Goal: Book appointment/travel/reservation

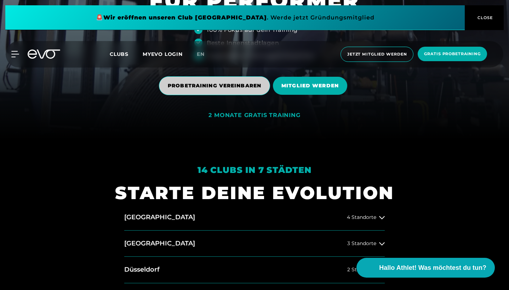
click at [219, 84] on span "PROBETRAINING VEREINBAREN" at bounding box center [214, 85] width 93 height 7
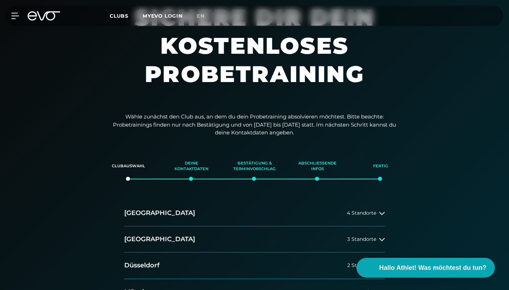
scroll to position [110, 0]
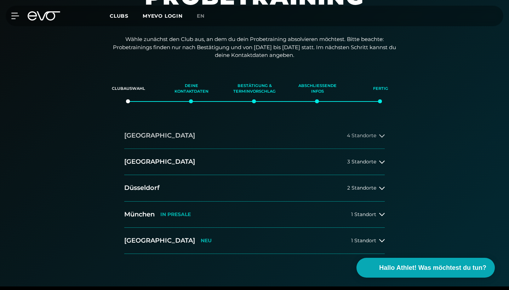
click at [274, 143] on button "[GEOGRAPHIC_DATA] 4 Standorte" at bounding box center [254, 136] width 260 height 26
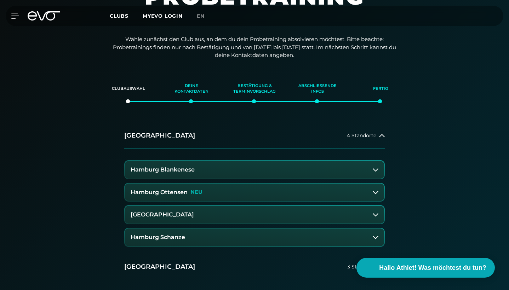
click at [222, 190] on button "Hamburg Ottensen NEU" at bounding box center [254, 193] width 259 height 18
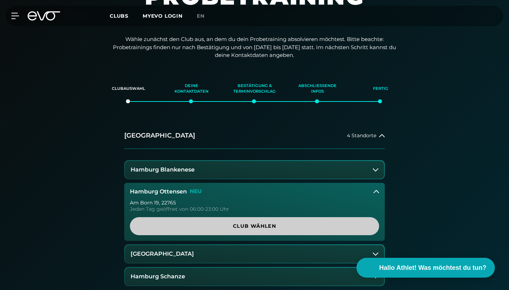
click at [266, 225] on span "Club wählen" at bounding box center [254, 225] width 232 height 7
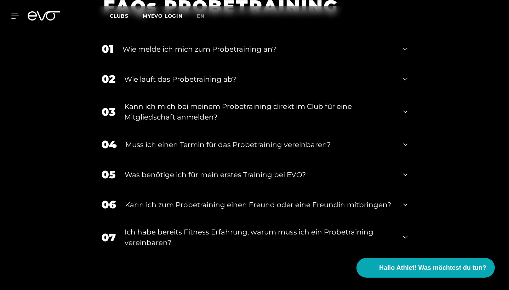
scroll to position [603, 0]
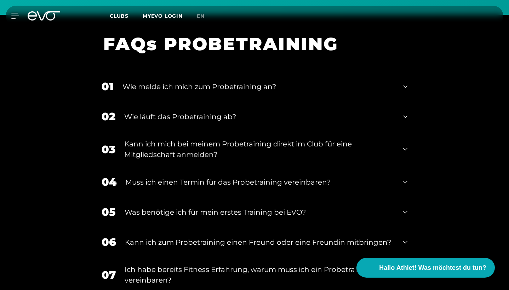
click at [287, 87] on div "Wie melde ich mich zum Probetraining an?" at bounding box center [258, 86] width 272 height 11
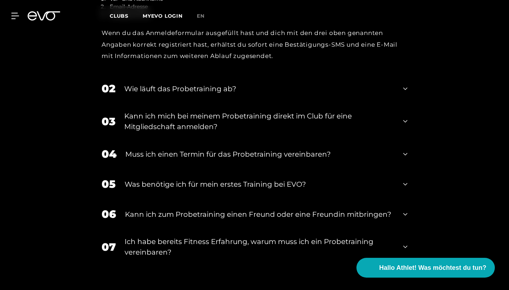
scroll to position [660, 0]
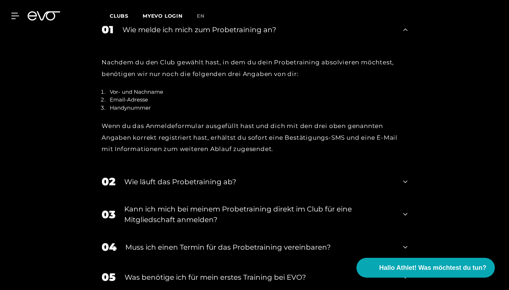
click at [228, 182] on div "Wie läuft das Probetraining ab?" at bounding box center [259, 181] width 270 height 11
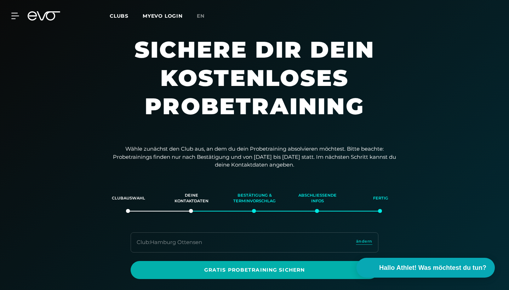
scroll to position [0, 0]
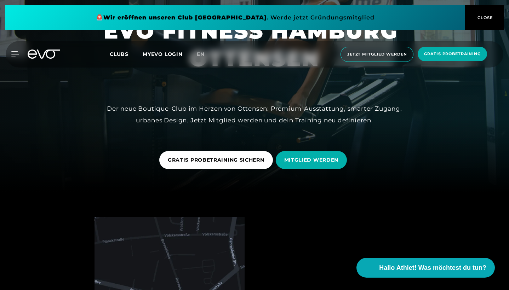
scroll to position [152, 0]
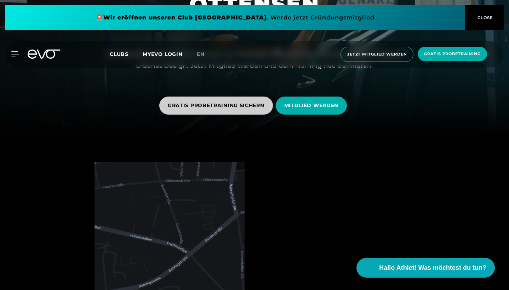
click at [215, 108] on span "GRATIS PROBETRAINING SICHERN" at bounding box center [216, 105] width 97 height 7
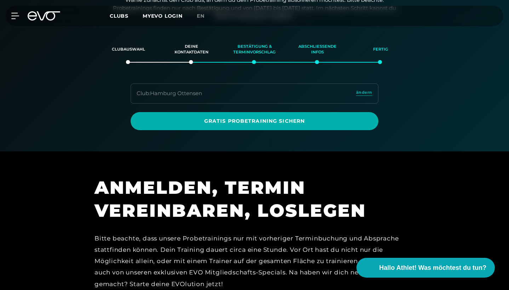
scroll to position [149, 0]
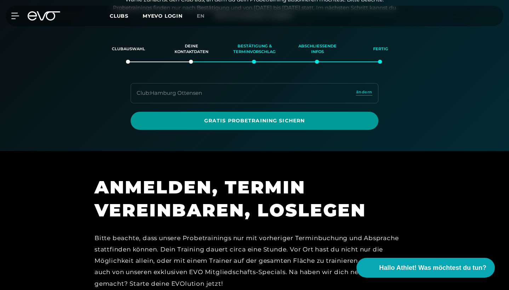
click at [230, 119] on span "Gratis Probetraining sichern" at bounding box center [254, 120] width 231 height 7
